Goal: Find specific page/section: Find specific page/section

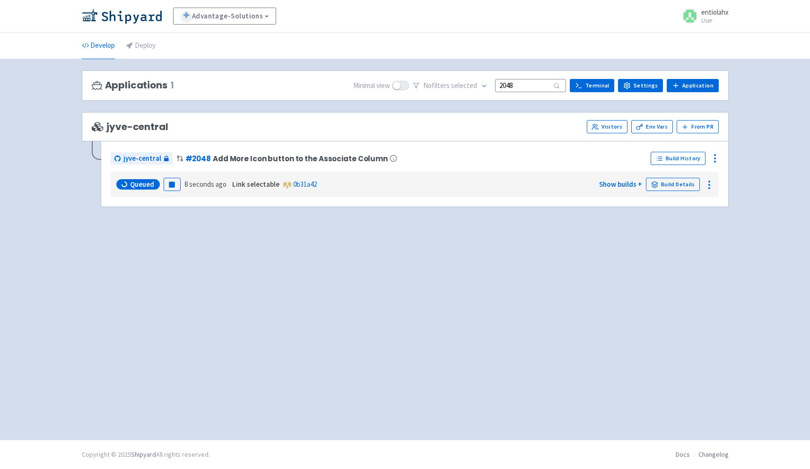
click at [532, 82] on input "2048" at bounding box center [530, 85] width 71 height 13
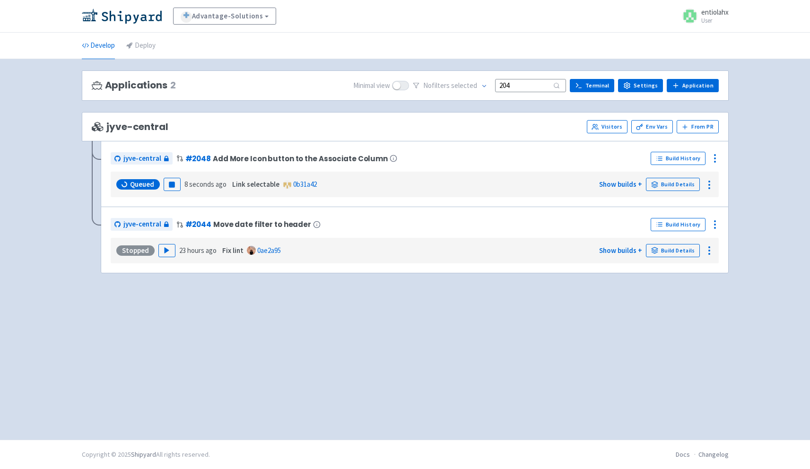
type input "2048"
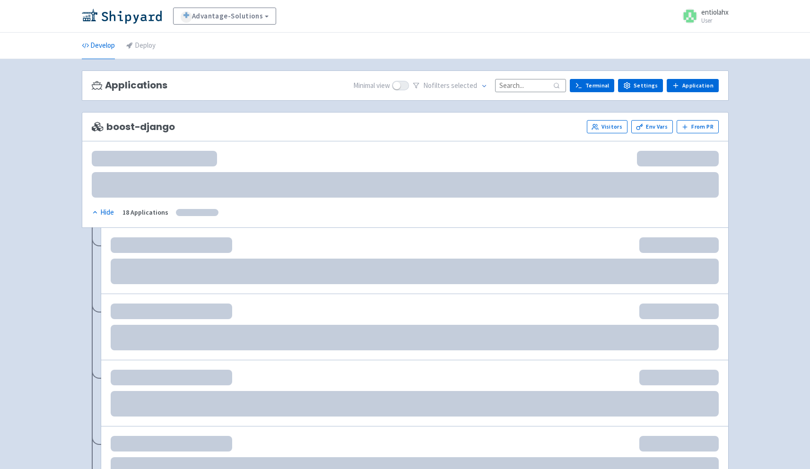
click at [532, 86] on input at bounding box center [530, 85] width 71 height 13
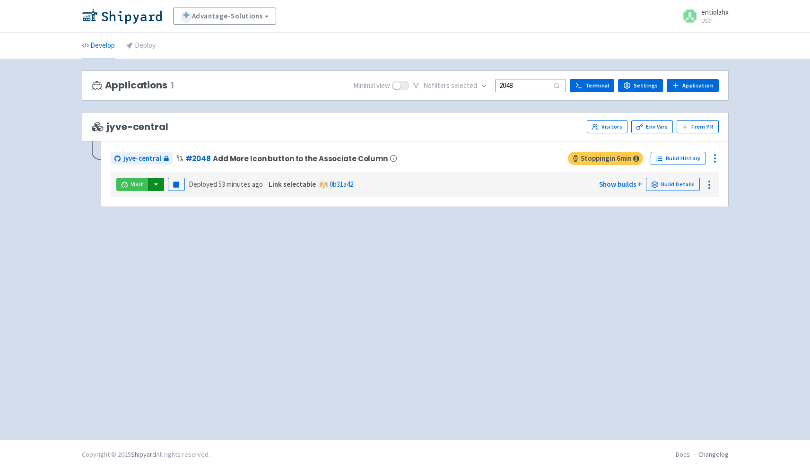
type input "2048"
click at [154, 188] on button "button" at bounding box center [156, 184] width 16 height 13
click at [196, 219] on link "jyve-central (react)" at bounding box center [197, 218] width 99 height 15
